Goal: Task Accomplishment & Management: Use online tool/utility

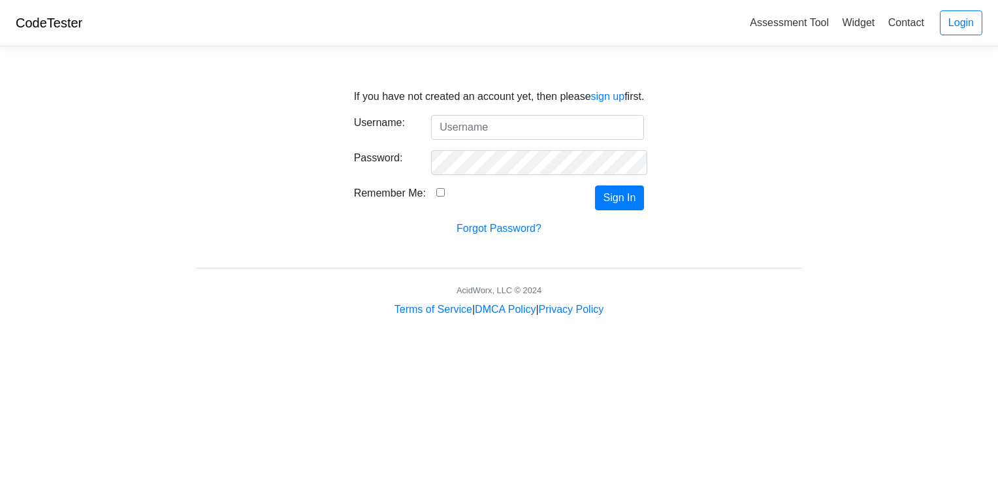
click at [477, 120] on input "Username:" at bounding box center [537, 127] width 213 height 25
type input "htmlcodesarecool"
click at [630, 204] on button "Sign In" at bounding box center [620, 198] width 50 height 25
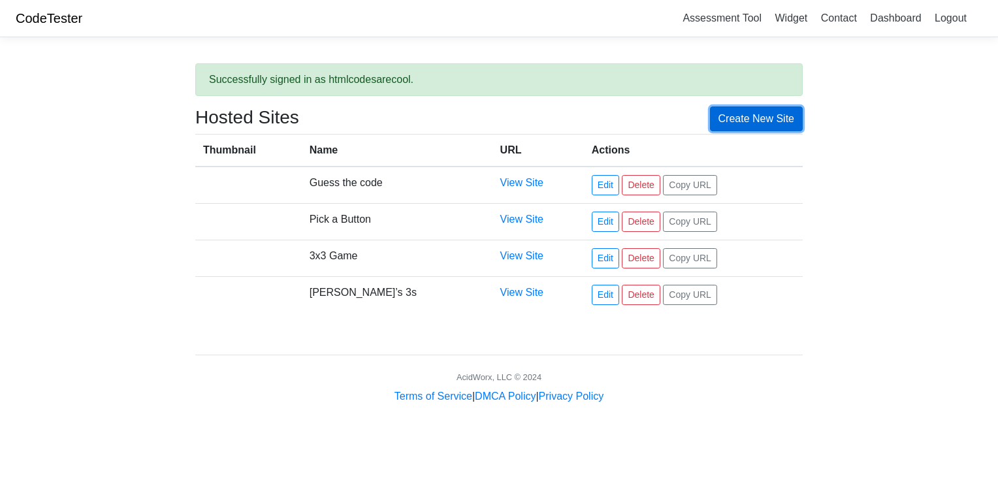
click at [768, 106] on link "Create New Site" at bounding box center [756, 118] width 93 height 25
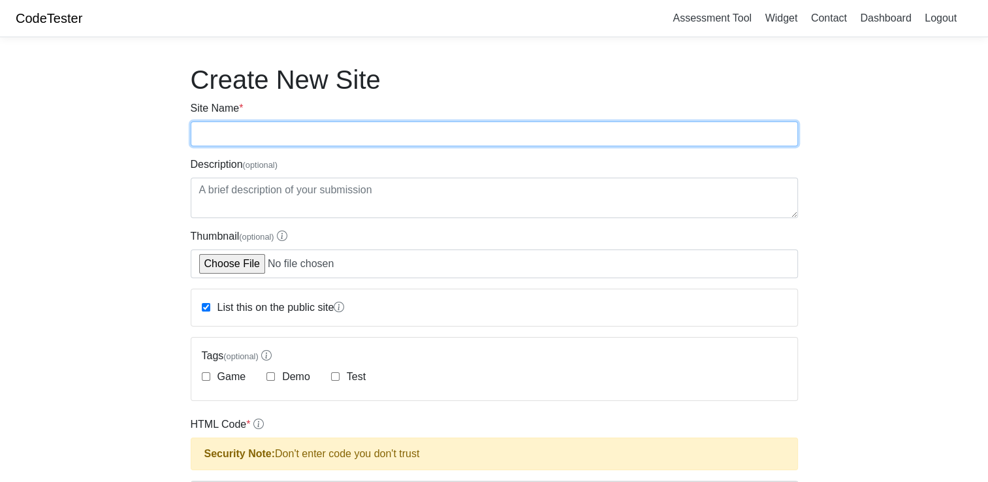
click at [460, 140] on input "Site Name *" at bounding box center [495, 134] width 608 height 25
type input "The Waiting Game"
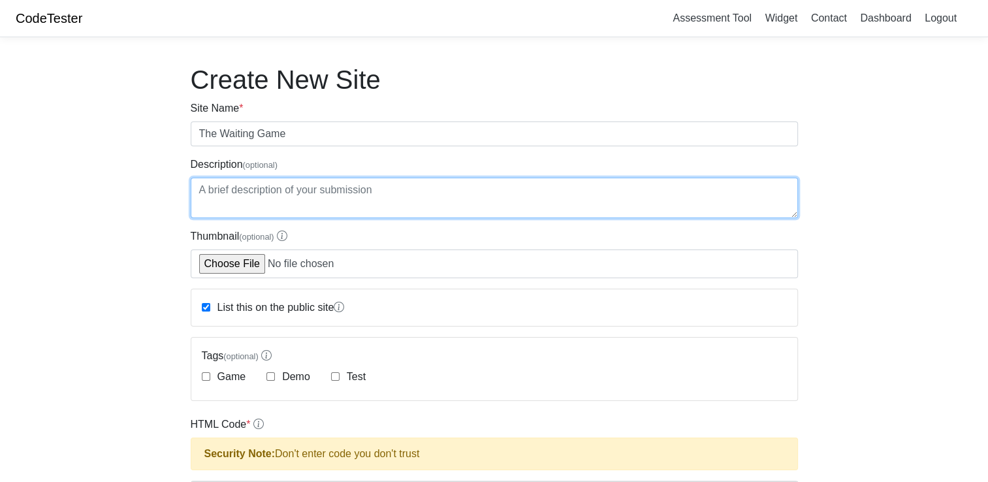
click at [282, 192] on textarea "Description (optional)" at bounding box center [495, 198] width 608 height 41
type textarea "Wait...."
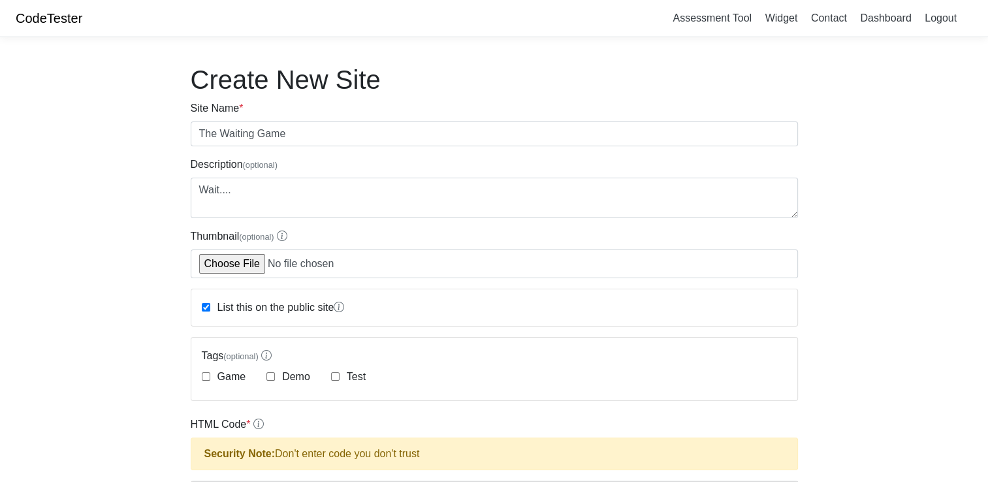
click at [206, 372] on input "Game" at bounding box center [206, 376] width 8 height 8
checkbox input "true"
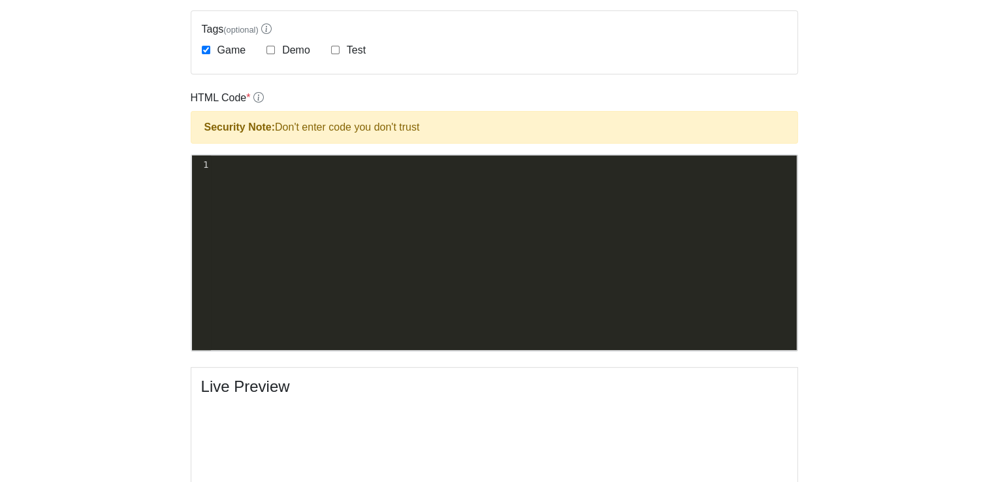
scroll to position [1, 0]
click at [262, 161] on pre "​" at bounding box center [509, 165] width 596 height 14
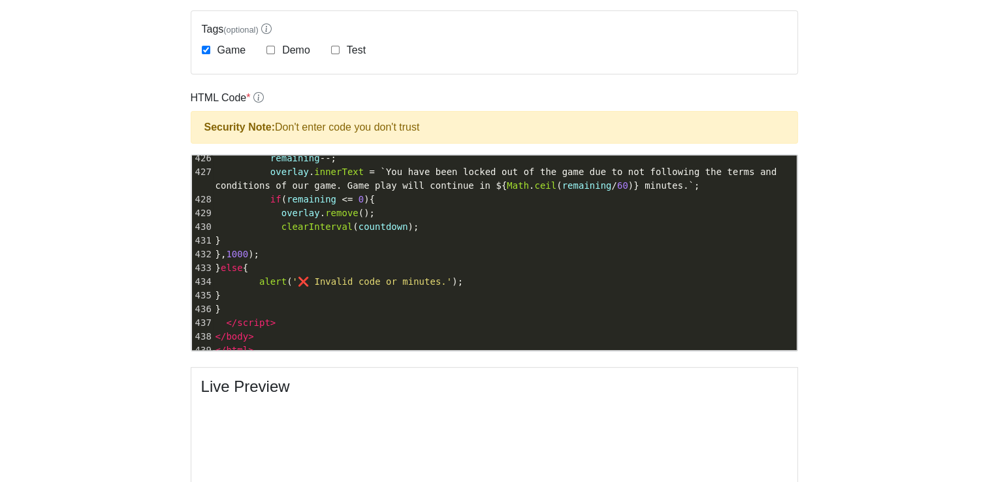
scroll to position [5795, 0]
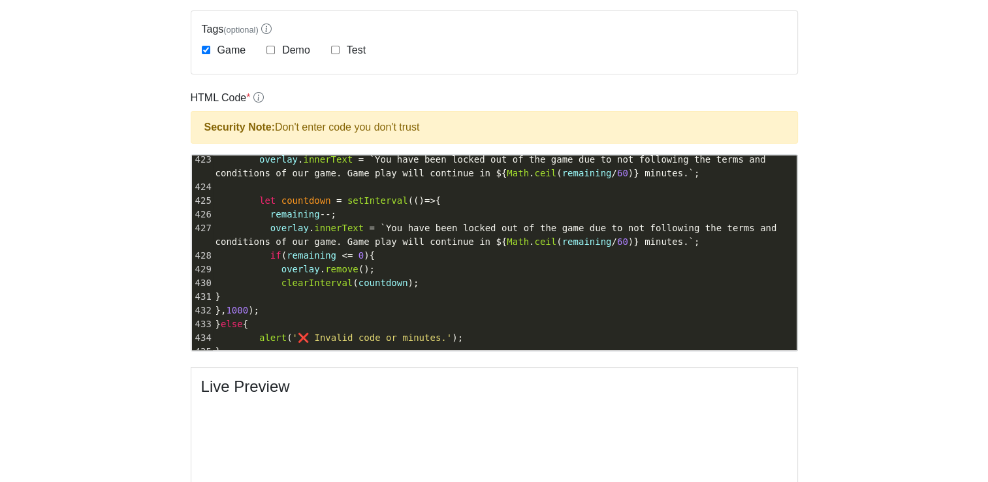
type textarea "overlay.remove();"
drag, startPoint x: 516, startPoint y: 259, endPoint x: 402, endPoint y: 253, distance: 114.5
click at [402, 253] on div "414 overlay . style . color = 'white' ; 415 overlay . style . display = 'flex' …" at bounding box center [505, 221] width 584 height 384
drag, startPoint x: 509, startPoint y: 263, endPoint x: 466, endPoint y: 268, distance: 43.4
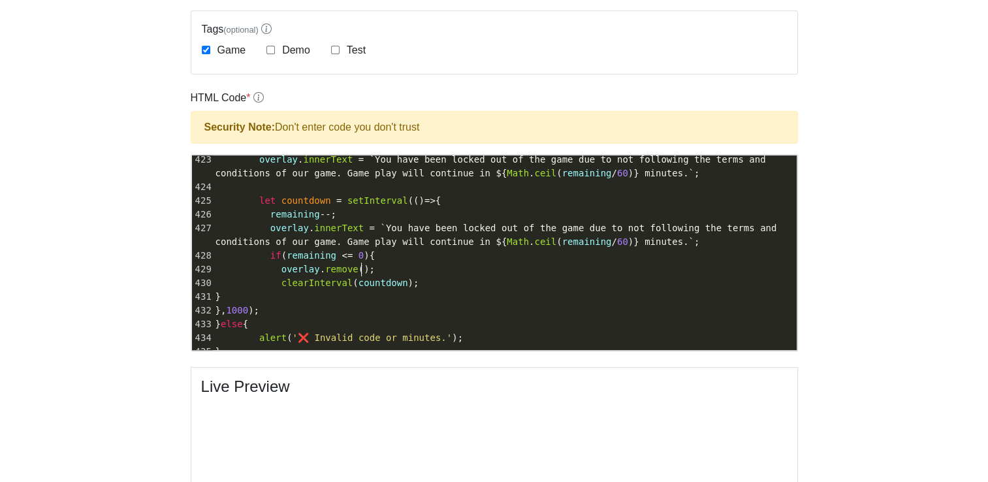
click at [466, 268] on pre "overlay . remove ();" at bounding box center [505, 270] width 584 height 14
click at [452, 263] on pre "overlay . remove ();" at bounding box center [505, 270] width 584 height 14
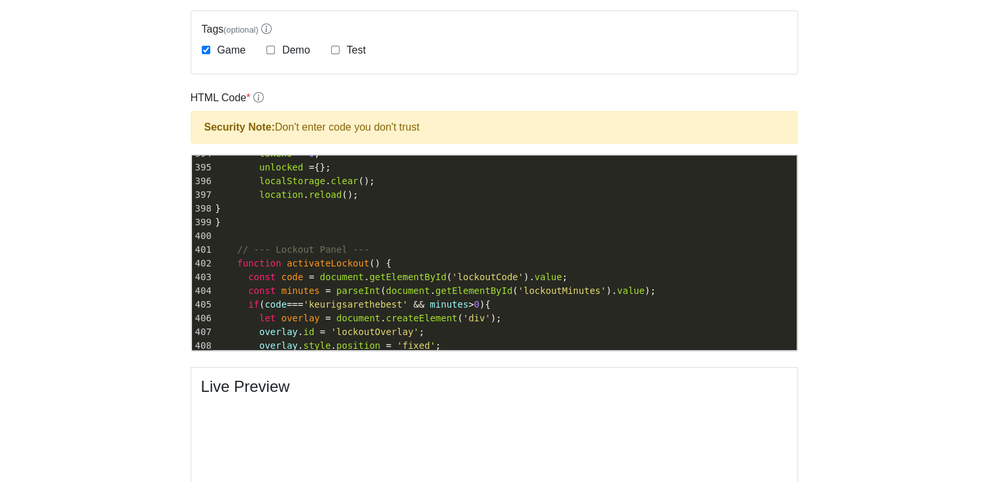
scroll to position [5337, 0]
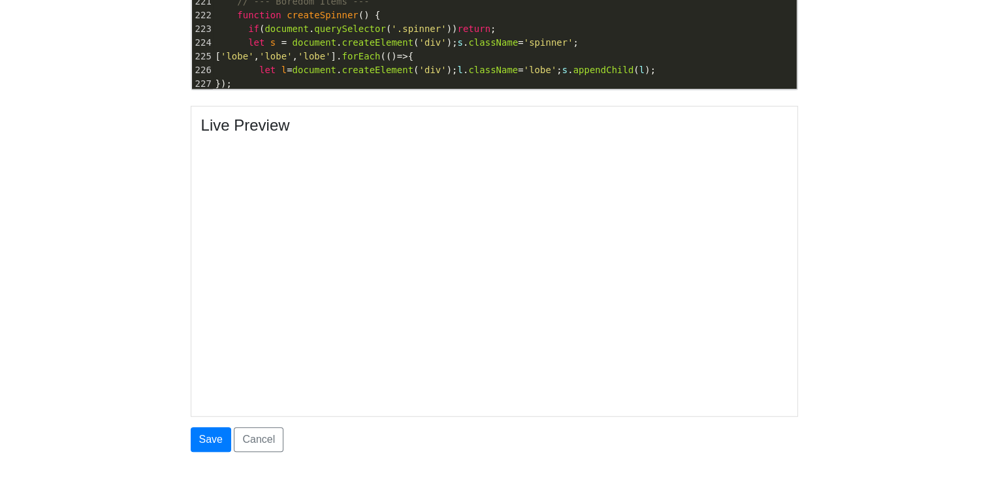
click at [199, 429] on button "Save" at bounding box center [211, 439] width 41 height 25
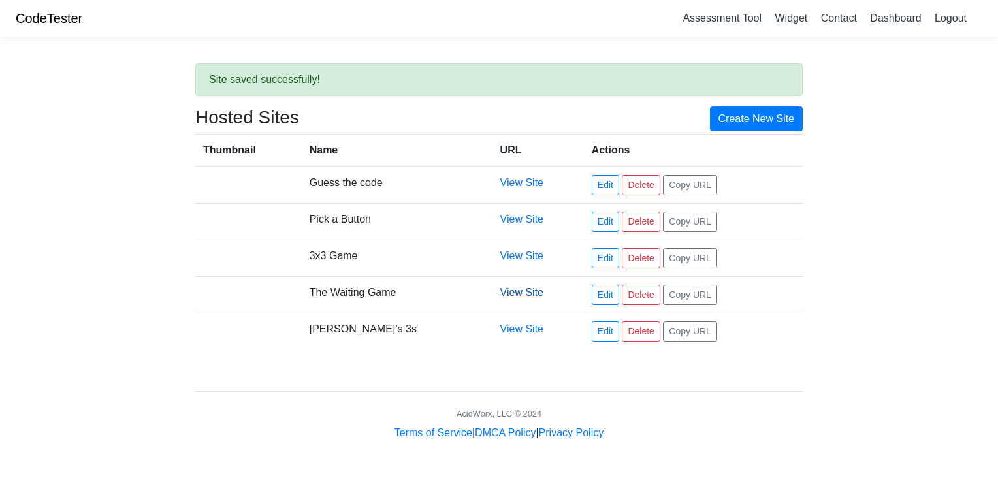
click at [508, 293] on link "View Site" at bounding box center [521, 292] width 43 height 11
